Goal: Task Accomplishment & Management: Complete application form

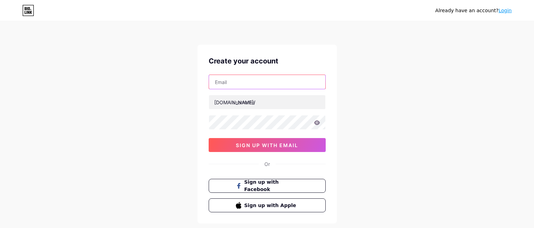
click at [250, 82] on input "text" at bounding box center [267, 82] width 116 height 14
click at [248, 84] on input "text" at bounding box center [267, 82] width 116 height 14
paste input "[EMAIL_ADDRESS][DOMAIN_NAME]"
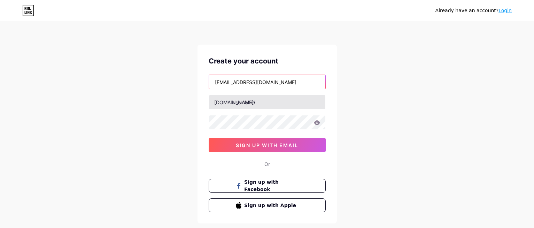
type input "[EMAIL_ADDRESS][DOMAIN_NAME]"
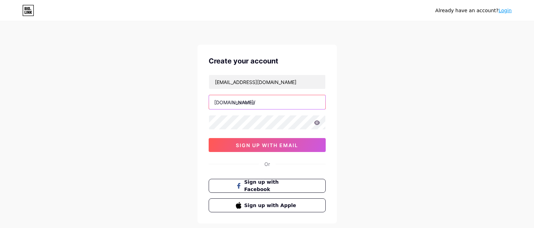
click at [264, 99] on input "text" at bounding box center [267, 102] width 116 height 14
type input "accessmailboxcom"
click at [318, 123] on icon at bounding box center [317, 122] width 6 height 5
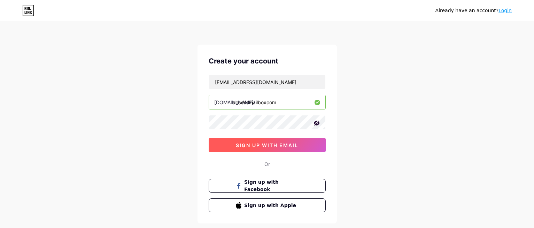
click at [270, 146] on span "sign up with email" at bounding box center [267, 145] width 62 height 6
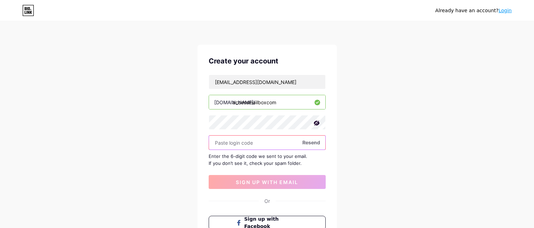
paste input "731461"
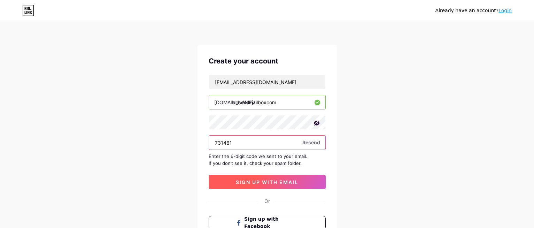
type input "731461"
click at [273, 183] on span "sign up with email" at bounding box center [267, 182] width 62 height 6
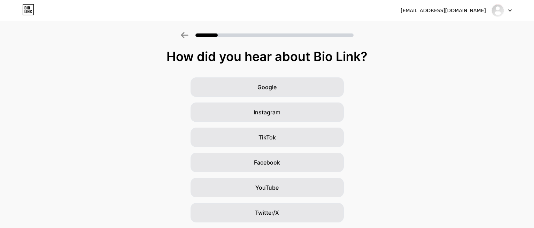
scroll to position [73, 0]
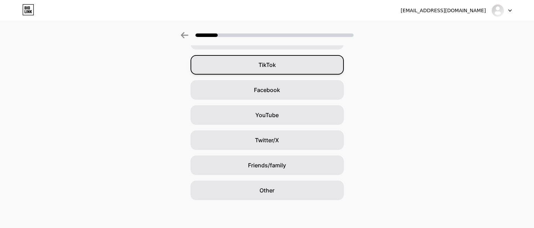
click at [271, 65] on span "TikTok" at bounding box center [267, 65] width 17 height 8
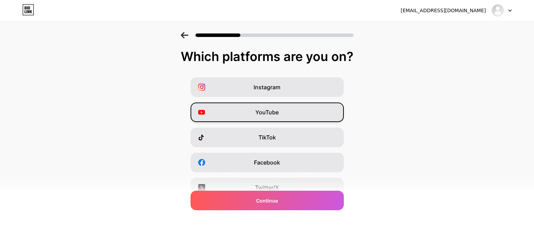
click at [276, 112] on span "YouTube" at bounding box center [267, 112] width 23 height 8
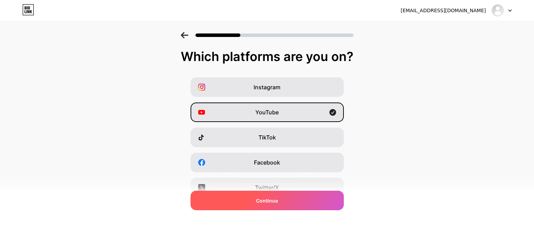
click at [276, 200] on span "Continue" at bounding box center [267, 200] width 22 height 7
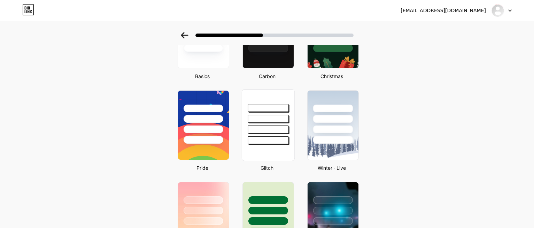
scroll to position [83, 0]
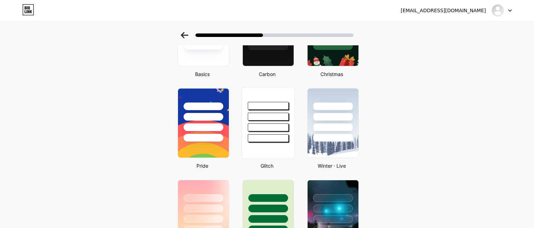
click at [269, 122] on div at bounding box center [268, 115] width 52 height 55
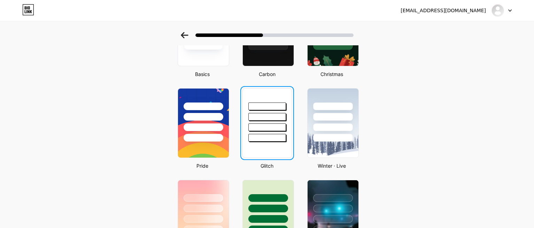
scroll to position [0, 0]
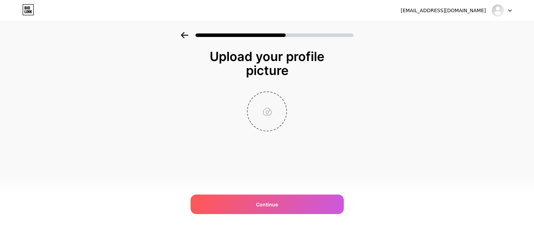
click at [269, 112] on input "file" at bounding box center [267, 111] width 39 height 39
type input "C:\fakepath\OIP.jpeg"
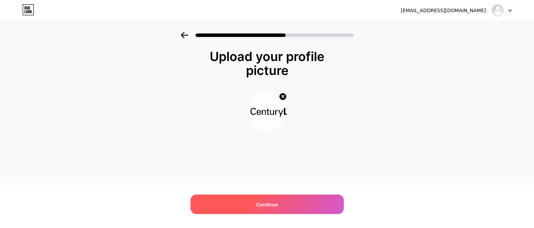
click at [270, 204] on span "Continue" at bounding box center [267, 204] width 22 height 7
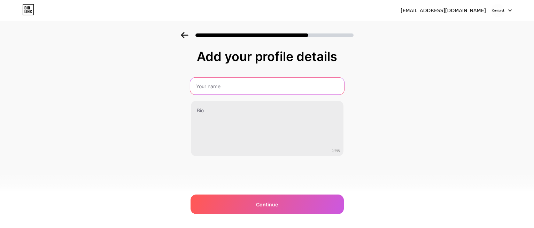
click at [235, 85] on input "text" at bounding box center [267, 86] width 154 height 17
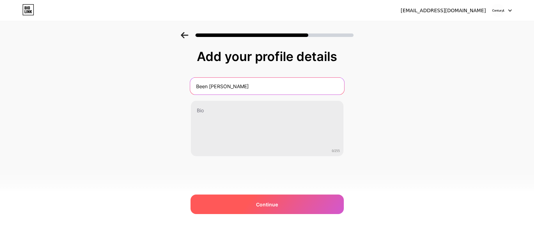
type input "Been [PERSON_NAME]"
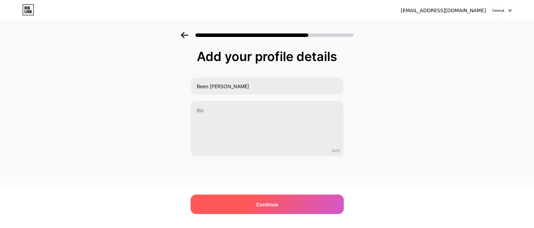
click at [269, 204] on span "Continue" at bounding box center [267, 204] width 22 height 7
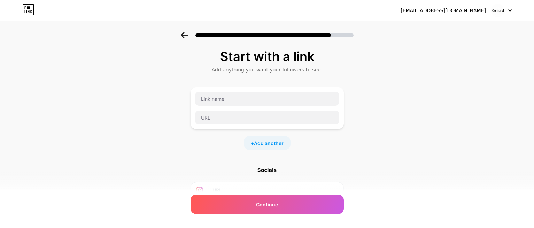
click at [182, 37] on icon at bounding box center [184, 35] width 7 height 6
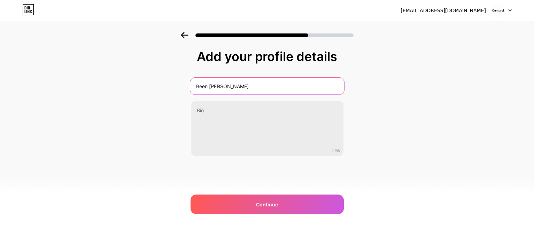
click at [234, 88] on input "Been [PERSON_NAME]" at bounding box center [267, 86] width 154 height 17
type input "CenturyLink Webmail"
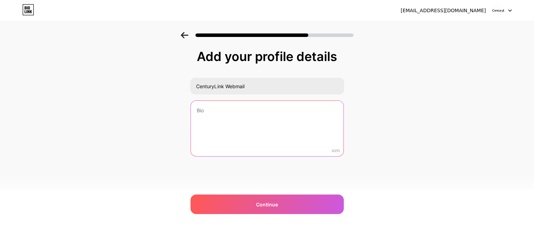
click at [241, 111] on textarea at bounding box center [267, 129] width 153 height 56
paste textarea "We help strengthen the security of your account"
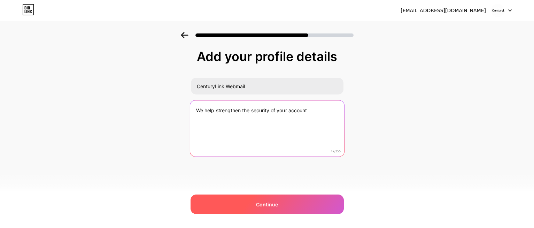
type textarea "We help strengthen the security of your account"
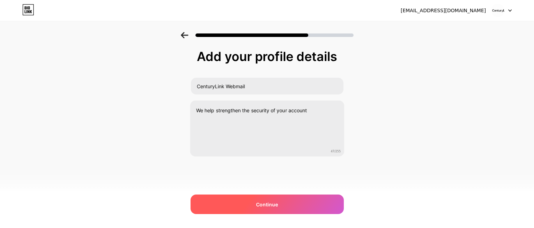
click at [275, 205] on span "Continue" at bounding box center [267, 204] width 22 height 7
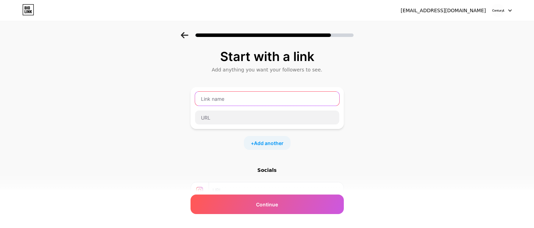
click at [229, 98] on input "text" at bounding box center [267, 99] width 144 height 14
type input "Click here to verify it's you"
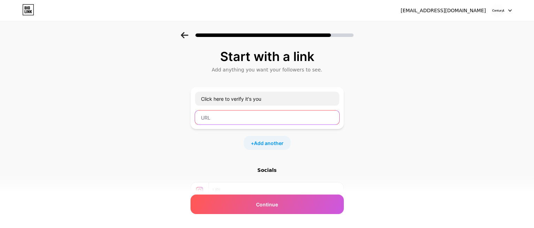
click at [272, 118] on input "text" at bounding box center [267, 118] width 144 height 14
paste input "[URL][DOMAIN_NAME]"
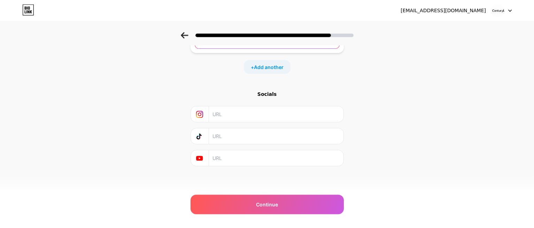
scroll to position [77, 0]
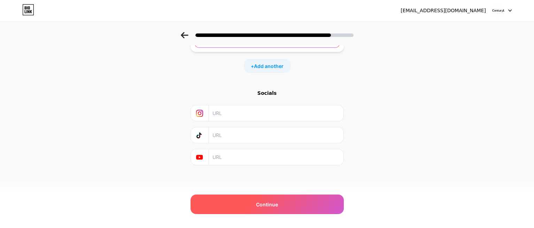
type input "[URL][DOMAIN_NAME]"
click at [267, 204] on span "Continue" at bounding box center [267, 204] width 22 height 7
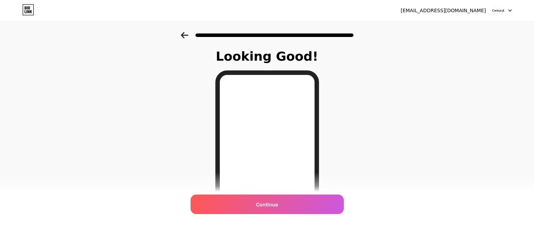
click at [267, 204] on span "Continue" at bounding box center [267, 204] width 22 height 7
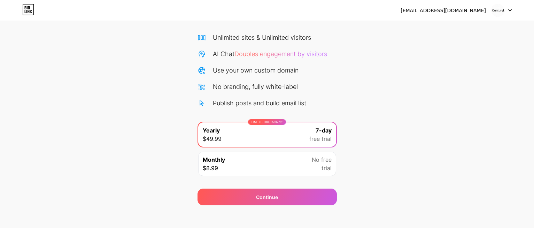
scroll to position [50, 0]
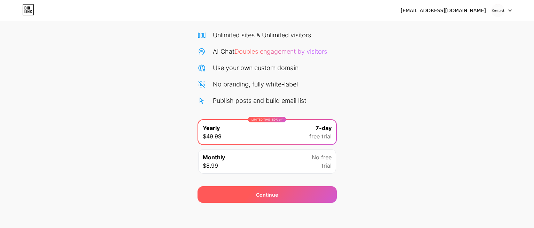
click at [281, 199] on div "Continue" at bounding box center [267, 194] width 139 height 17
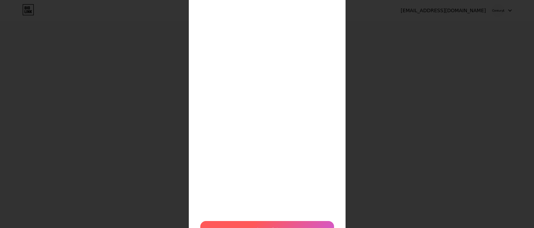
scroll to position [185, 0]
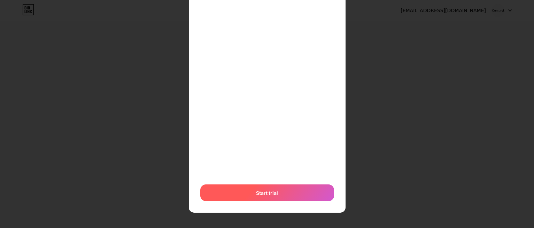
click at [266, 195] on span "Start trial" at bounding box center [267, 192] width 22 height 7
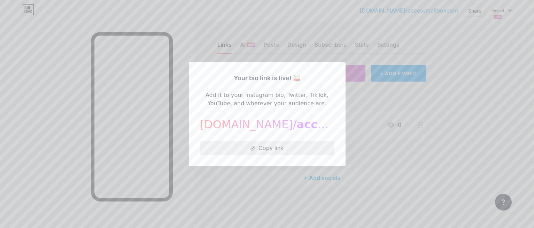
click at [271, 149] on button "Copy link" at bounding box center [267, 148] width 135 height 14
click at [507, 84] on div at bounding box center [267, 114] width 534 height 228
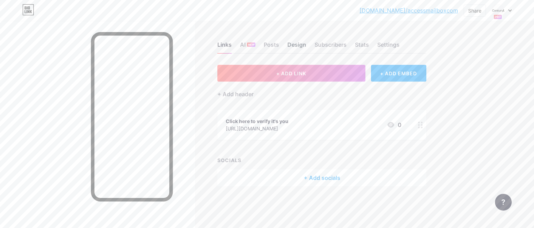
click at [296, 46] on div "Design" at bounding box center [297, 46] width 19 height 13
click at [297, 45] on div "Design" at bounding box center [297, 46] width 19 height 13
click at [223, 42] on div "Links" at bounding box center [225, 46] width 14 height 13
click at [295, 46] on div "Design" at bounding box center [297, 46] width 19 height 13
click at [223, 43] on div "Links" at bounding box center [225, 46] width 14 height 13
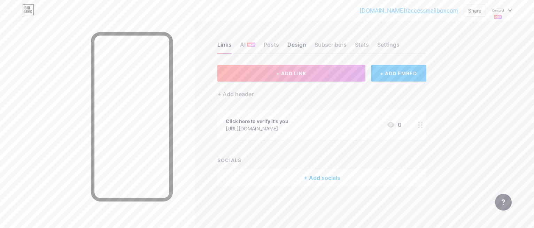
click at [298, 44] on div "Design" at bounding box center [297, 46] width 19 height 13
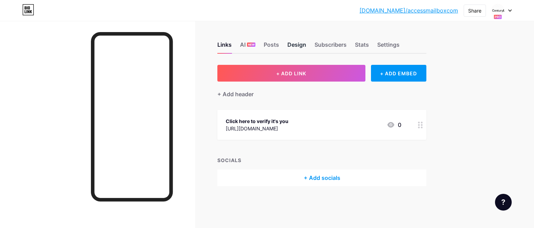
click at [294, 46] on div "Design" at bounding box center [297, 46] width 19 height 13
click at [298, 46] on div "Design" at bounding box center [297, 46] width 19 height 13
click at [226, 45] on div "Links" at bounding box center [225, 46] width 14 height 13
click at [295, 44] on div "Design" at bounding box center [297, 46] width 19 height 13
click at [388, 42] on div "Settings" at bounding box center [389, 46] width 22 height 13
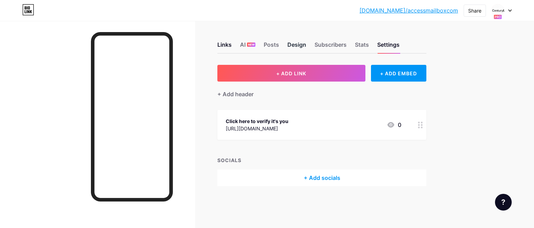
click at [299, 45] on div "Design" at bounding box center [297, 46] width 19 height 13
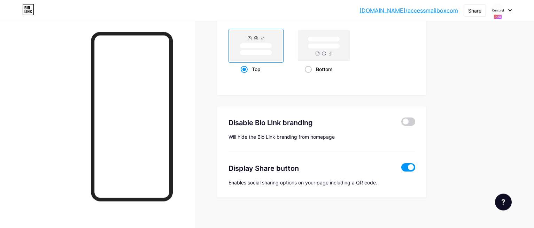
scroll to position [958, 0]
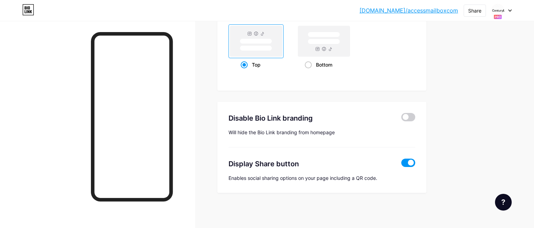
click at [407, 163] on span at bounding box center [409, 163] width 14 height 8
click at [402, 165] on input "checkbox" at bounding box center [402, 165] width 0 height 0
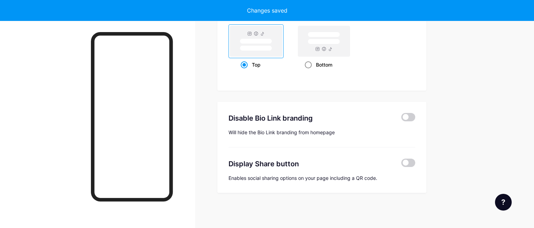
click at [309, 64] on span at bounding box center [308, 64] width 7 height 7
click at [309, 71] on input "Bottom" at bounding box center [307, 73] width 5 height 5
radio input "true"
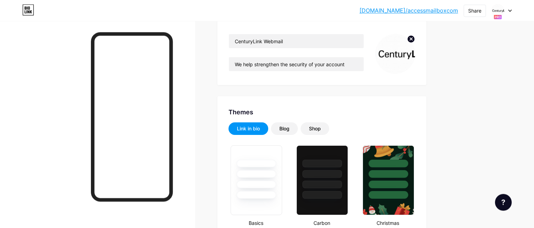
scroll to position [0, 0]
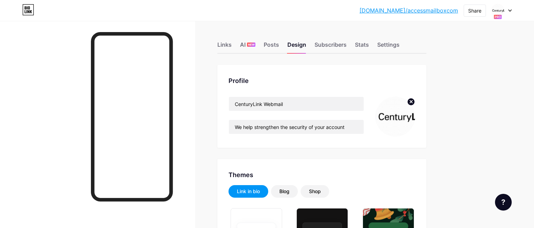
click at [425, 12] on link "[DOMAIN_NAME]/accessmailboxcom" at bounding box center [409, 10] width 99 height 8
